Goal: Task Accomplishment & Management: Manage account settings

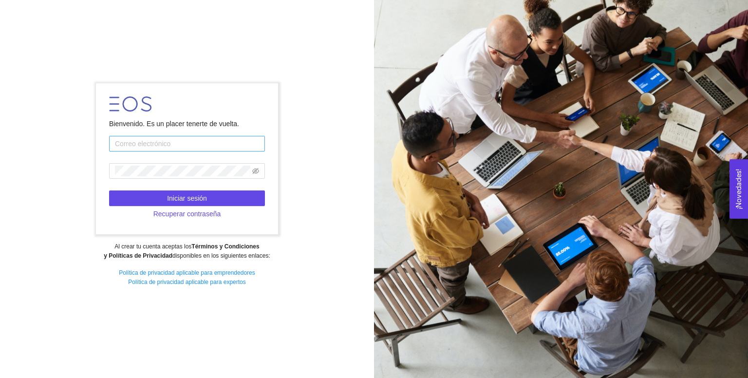
click at [220, 151] on input "text" at bounding box center [187, 144] width 156 height 16
type input "[PERSON_NAME][EMAIL_ADDRESS][DOMAIN_NAME]"
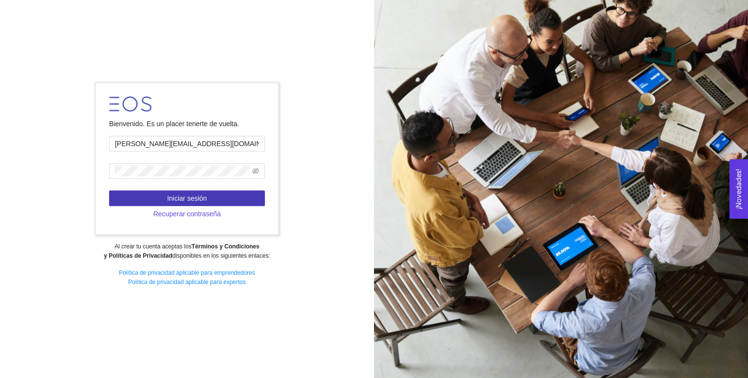
click at [218, 195] on button "Iniciar sesión" at bounding box center [187, 198] width 156 height 16
